Goal: Task Accomplishment & Management: Manage account settings

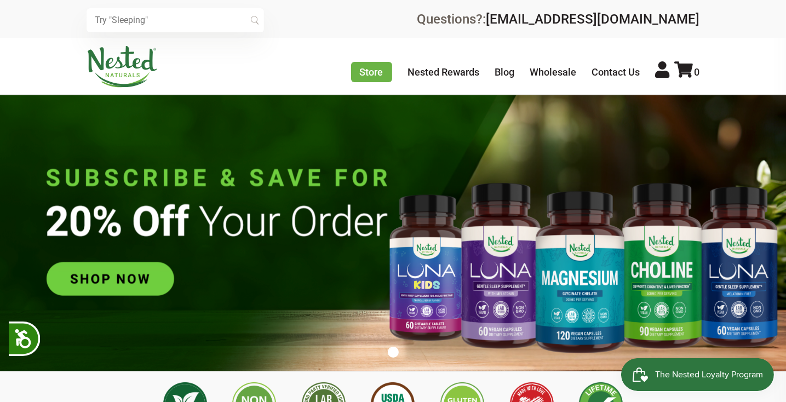
scroll to position [0, 3272]
click at [666, 76] on icon at bounding box center [663, 69] width 14 height 16
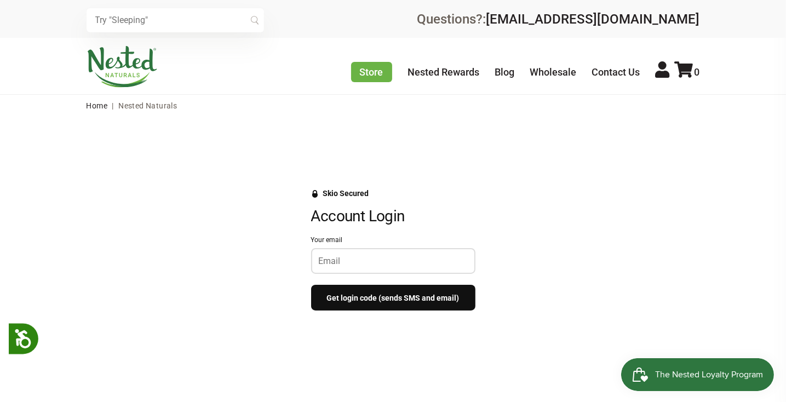
click at [384, 259] on input "Your email" at bounding box center [393, 261] width 149 height 10
type input "sarah.l.demercurio@gmail.com"
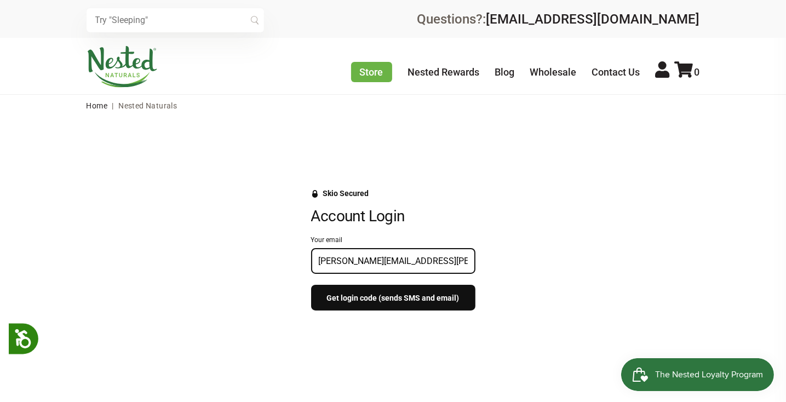
click at [392, 302] on button "Get login code (sends SMS and email)" at bounding box center [393, 298] width 164 height 26
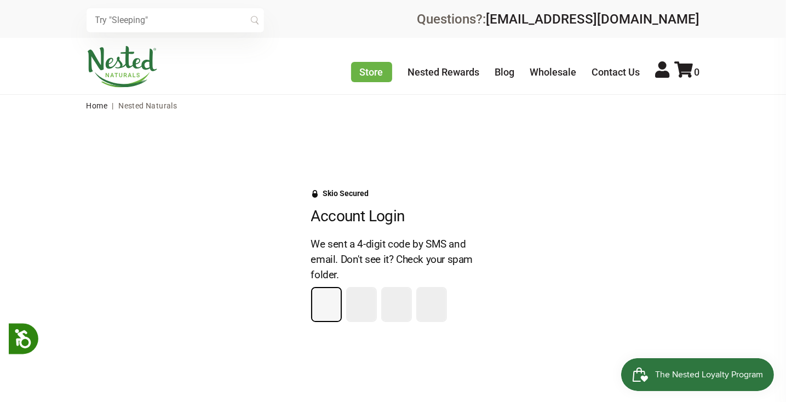
type input "4"
type input "8"
type input "5"
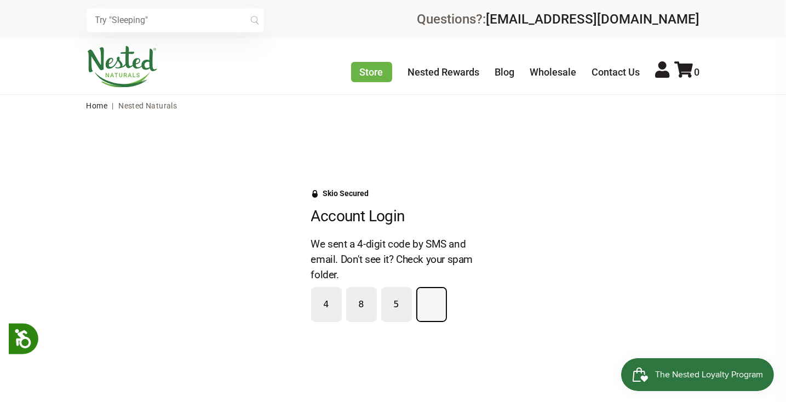
type input "6"
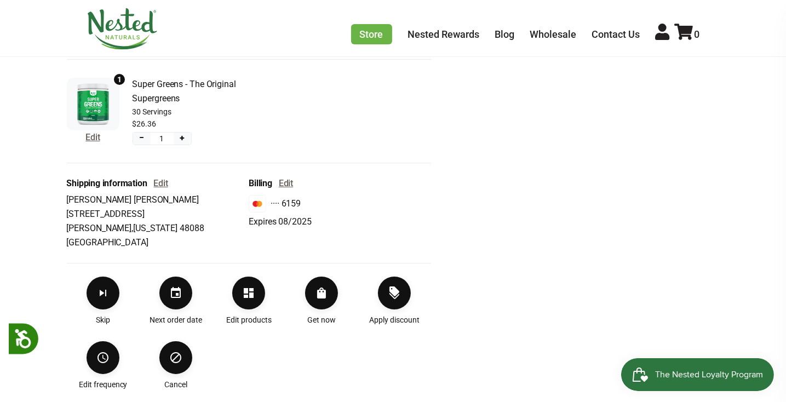
scroll to position [329, 0]
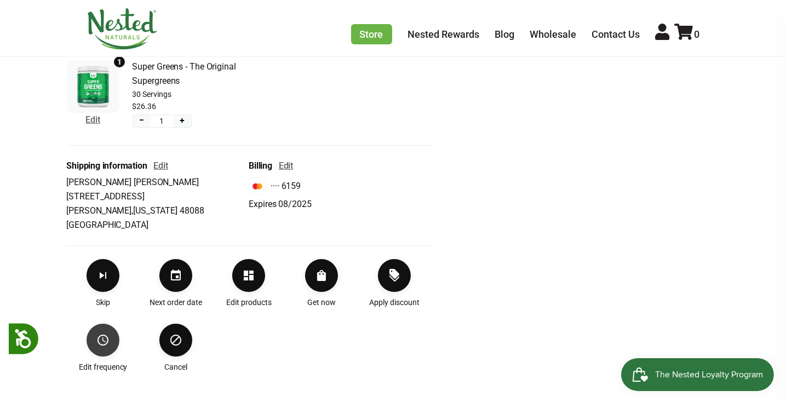
click at [110, 348] on button "Edit frequency" at bounding box center [103, 340] width 33 height 33
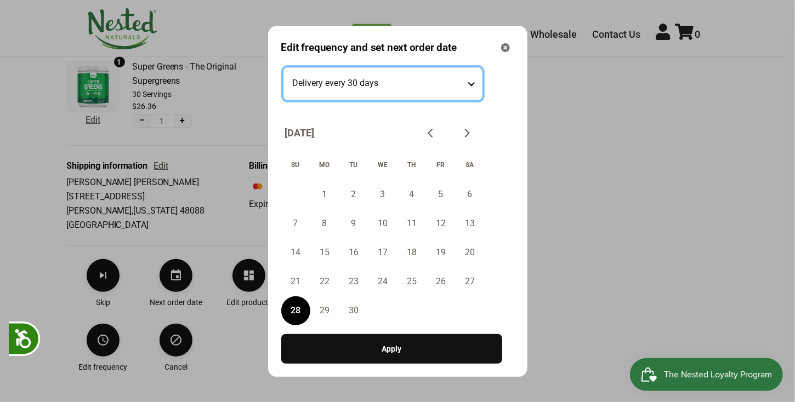
click at [476, 84] on testing "Delivery every 30 days Delivery every 60 days Delivery every 90 days" at bounding box center [382, 83] width 199 height 33
select testing "Delivery every 60 days"
click at [283, 67] on testing "Delivery every 30 days Delivery every 60 days Delivery every 90 days" at bounding box center [382, 83] width 199 height 33
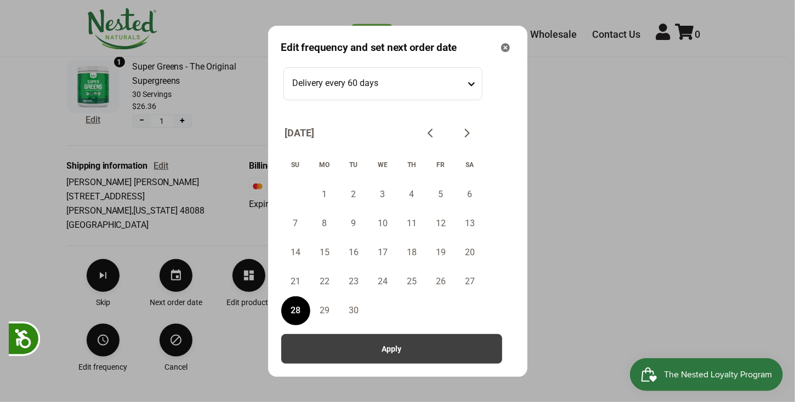
click at [428, 346] on button "Apply" at bounding box center [391, 349] width 221 height 30
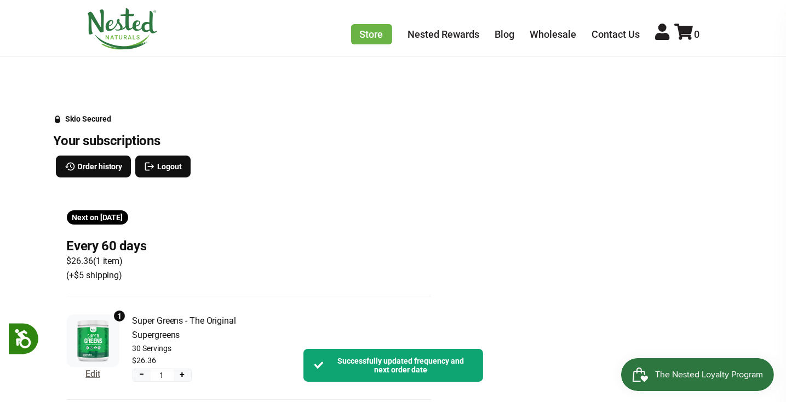
scroll to position [0, 0]
